Goal: Find specific page/section: Find specific page/section

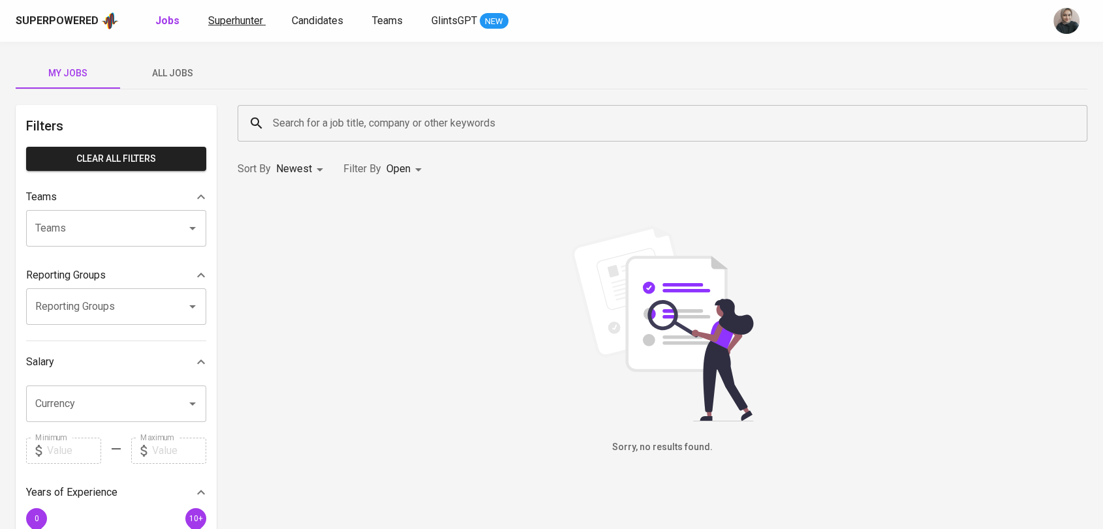
click at [234, 25] on span "Superhunter" at bounding box center [235, 20] width 55 height 12
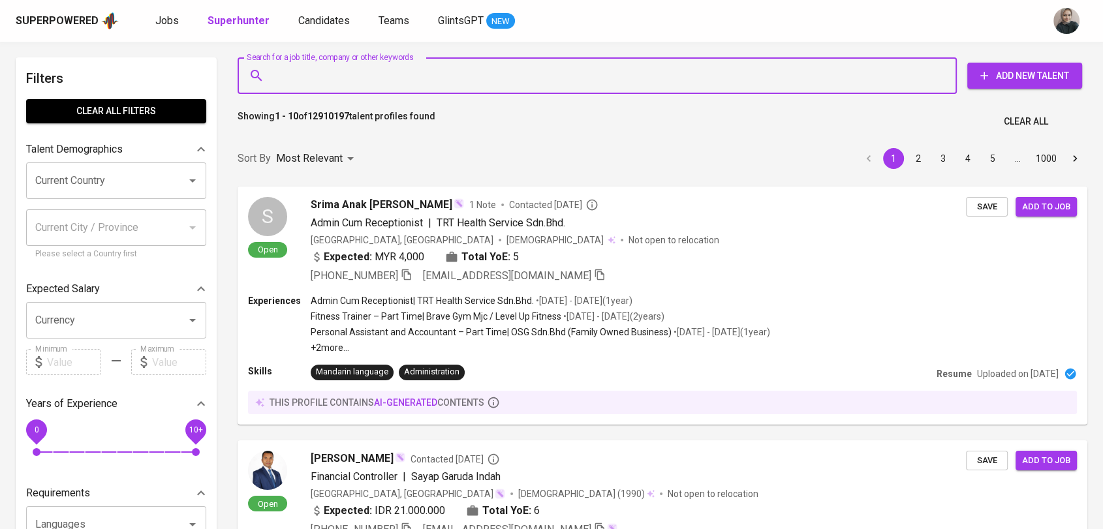
click at [327, 72] on input "Search for a job title, company or other keywords" at bounding box center [601, 75] width 662 height 25
paste input "[EMAIL_ADDRESS][DOMAIN_NAME]"
type input "[EMAIL_ADDRESS][DOMAIN_NAME]"
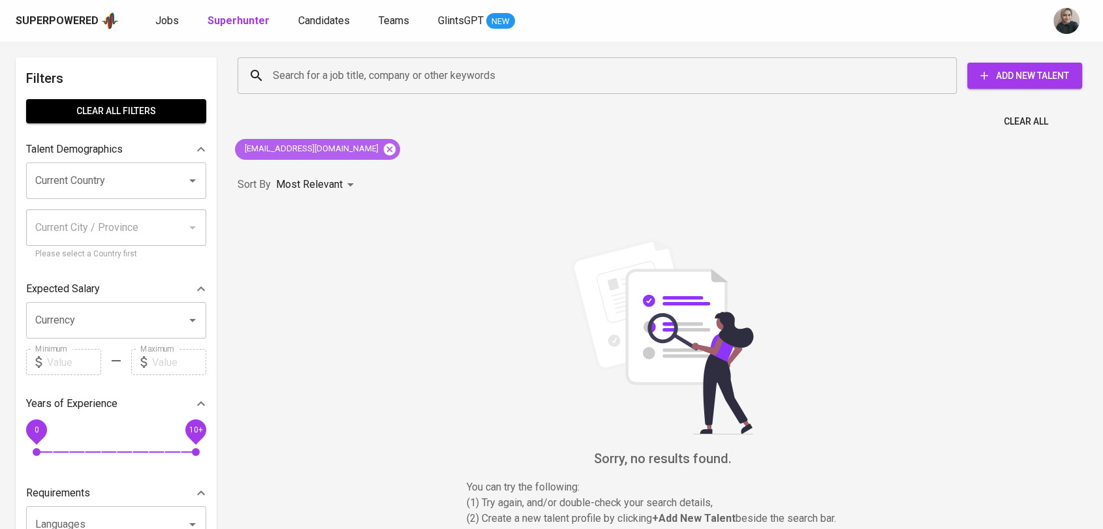
click at [384, 148] on icon at bounding box center [390, 149] width 12 height 12
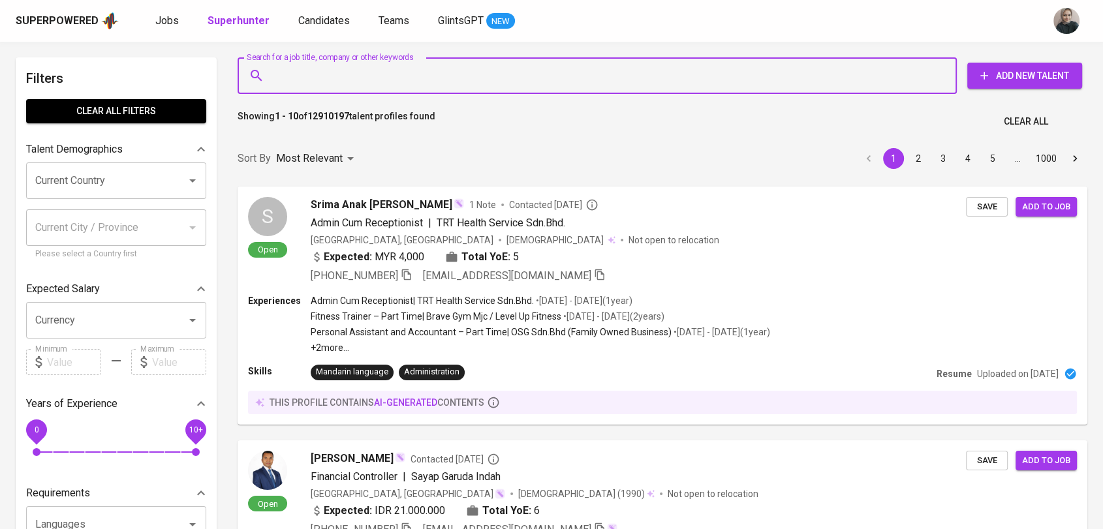
click at [339, 74] on input "Search for a job title, company or other keywords" at bounding box center [601, 75] width 662 height 25
paste input "[PERSON_NAME] [PERSON_NAME]"
type input "[PERSON_NAME] [PERSON_NAME]"
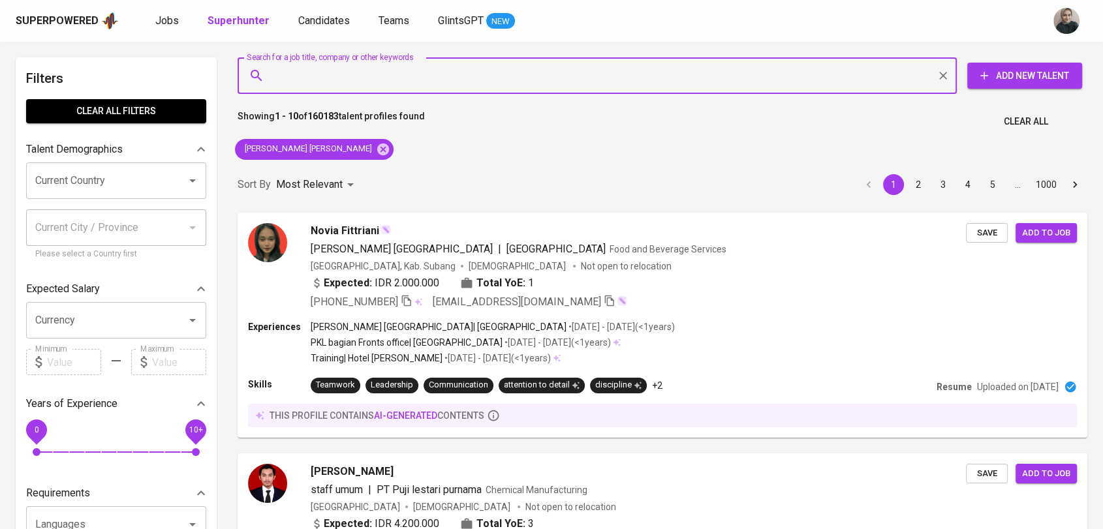
click at [333, 136] on div "[PERSON_NAME] [PERSON_NAME]" at bounding box center [314, 149] width 169 height 31
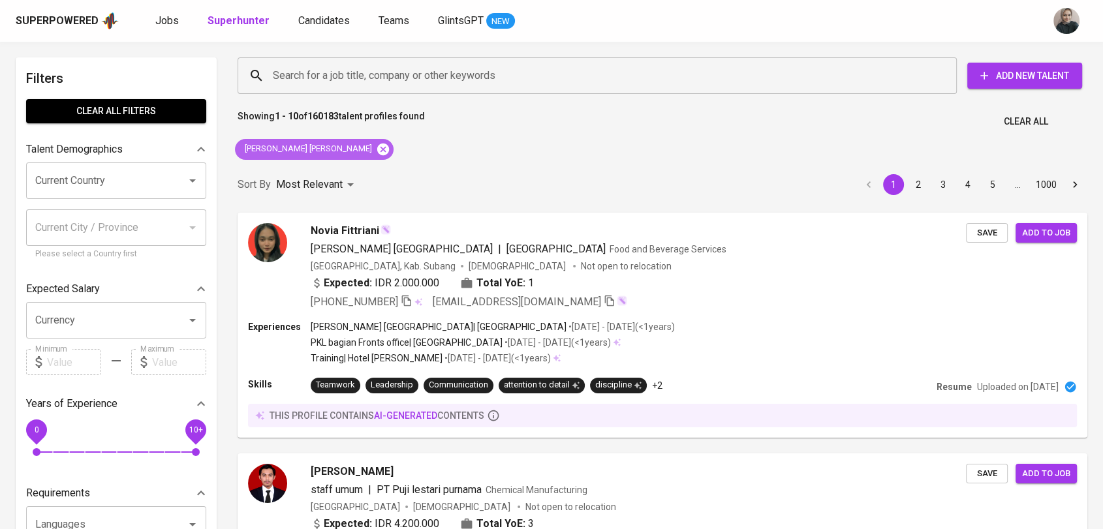
click at [376, 142] on icon at bounding box center [383, 149] width 14 height 14
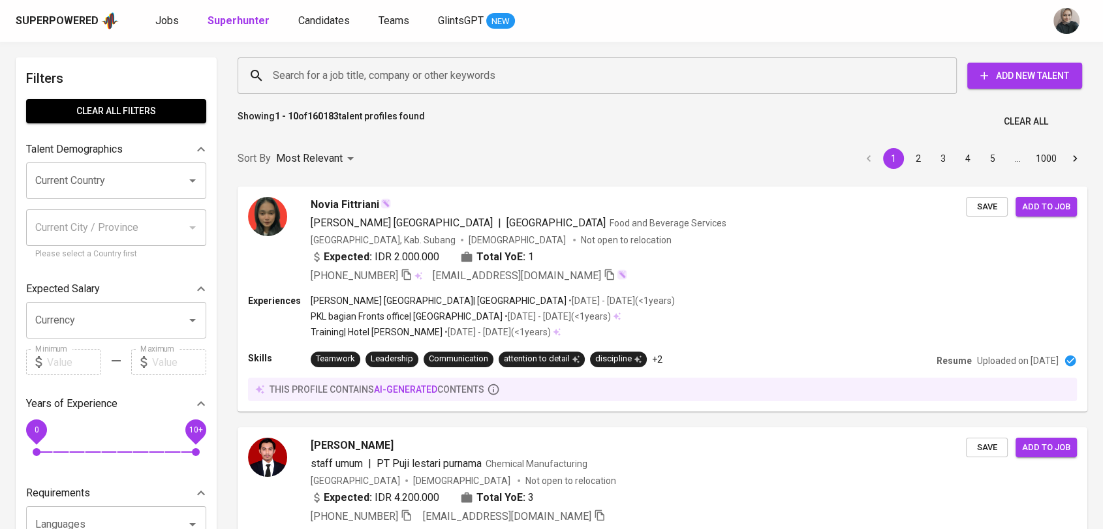
click at [343, 70] on input "Search for a job title, company or other keywords" at bounding box center [601, 75] width 662 height 25
click at [314, 72] on input "Search for a job title, company or other keywords" at bounding box center [601, 75] width 662 height 25
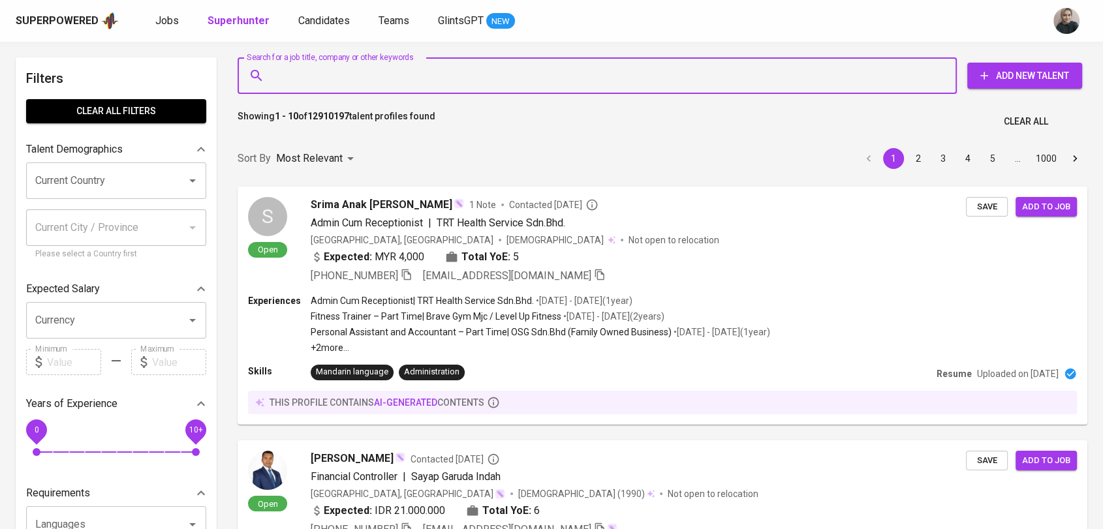
paste input "[EMAIL_ADDRESS][DOMAIN_NAME]"
type input "[EMAIL_ADDRESS][DOMAIN_NAME]"
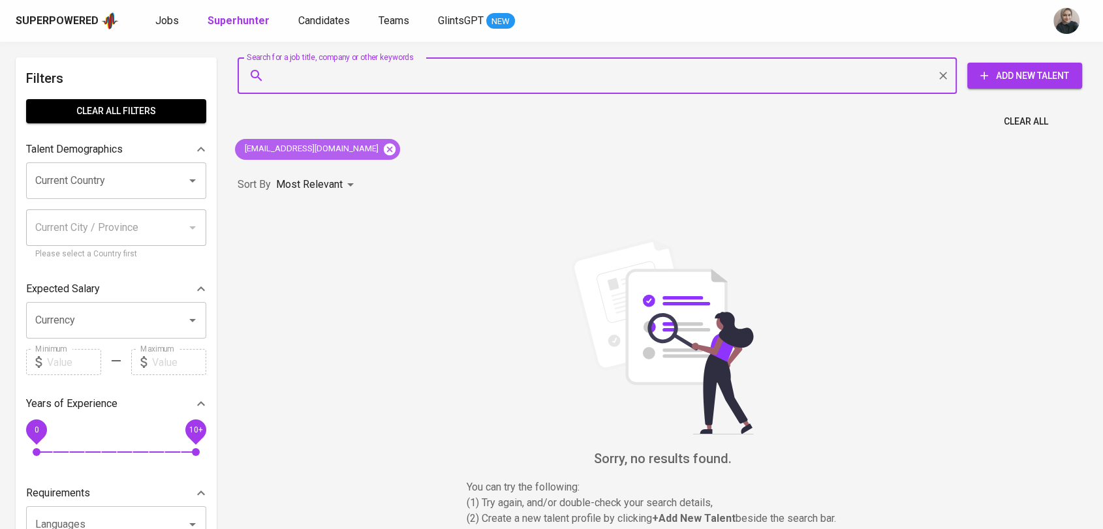
click at [384, 149] on icon at bounding box center [390, 149] width 12 height 12
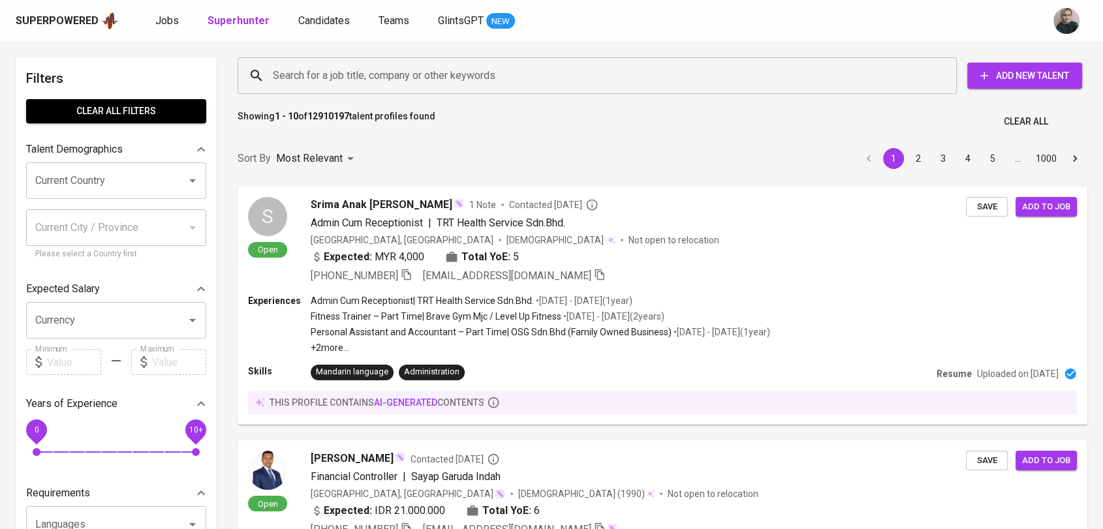
click at [384, 80] on input "Search for a job title, company or other keywords" at bounding box center [601, 75] width 662 height 25
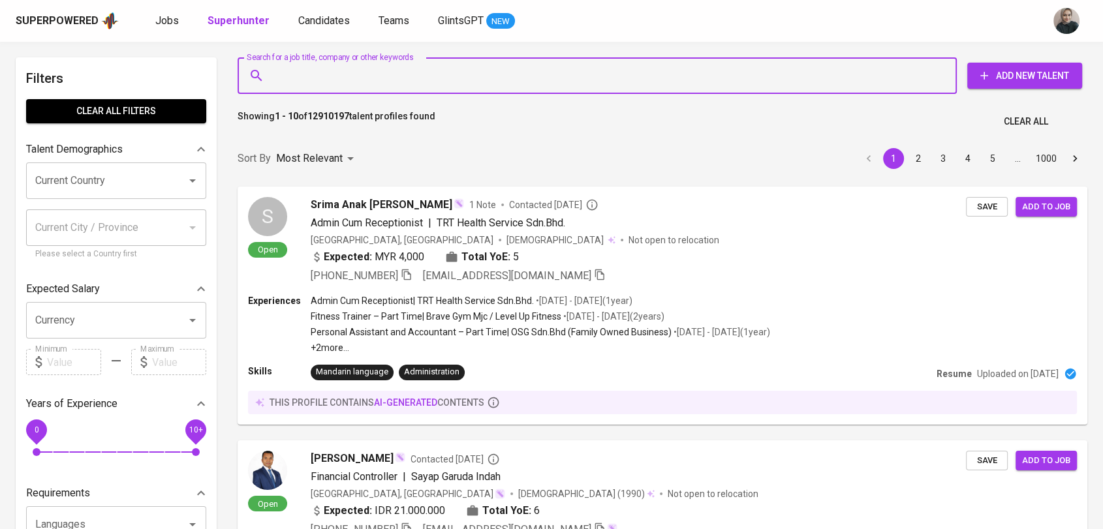
paste input "PT BENTONIT ALAM [GEOGRAPHIC_DATA]"
type input "PT BENTONIT ALAM [GEOGRAPHIC_DATA]"
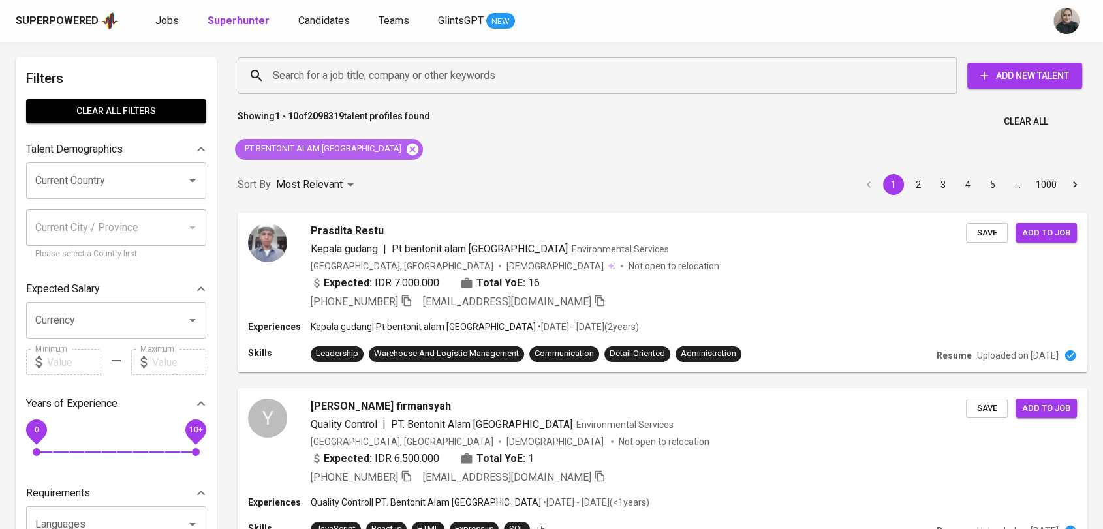
click at [407, 153] on icon at bounding box center [413, 149] width 12 height 12
